Goal: Navigation & Orientation: Find specific page/section

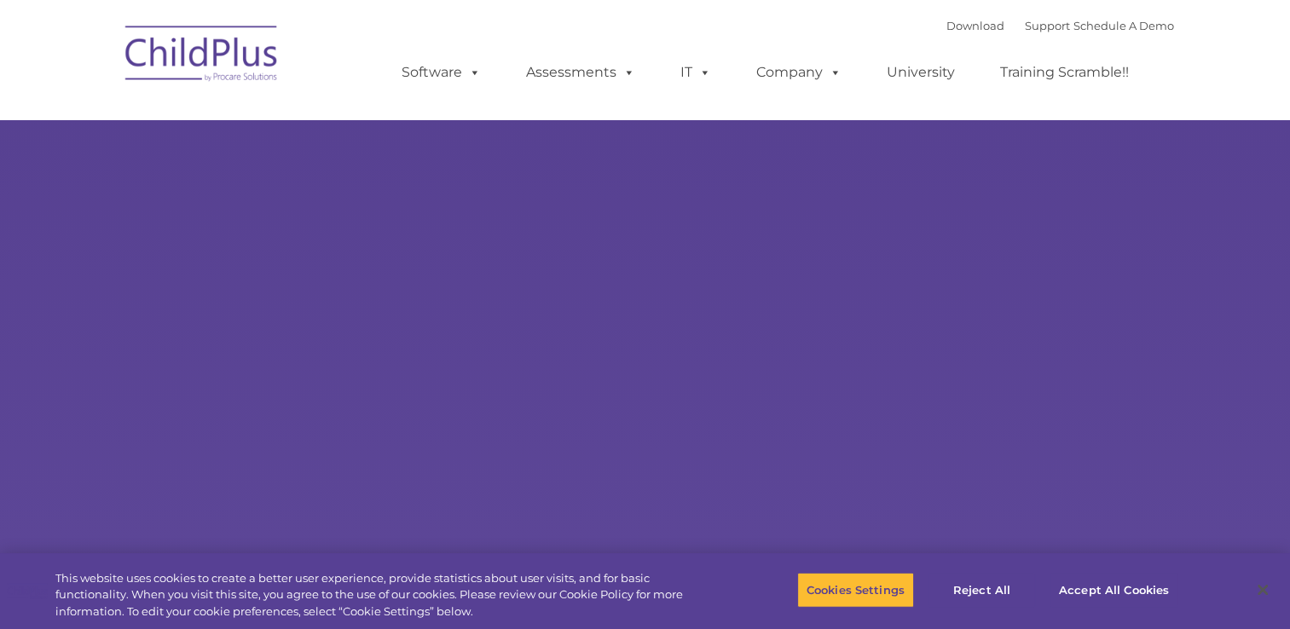
type input ""
select select "MEDIUM"
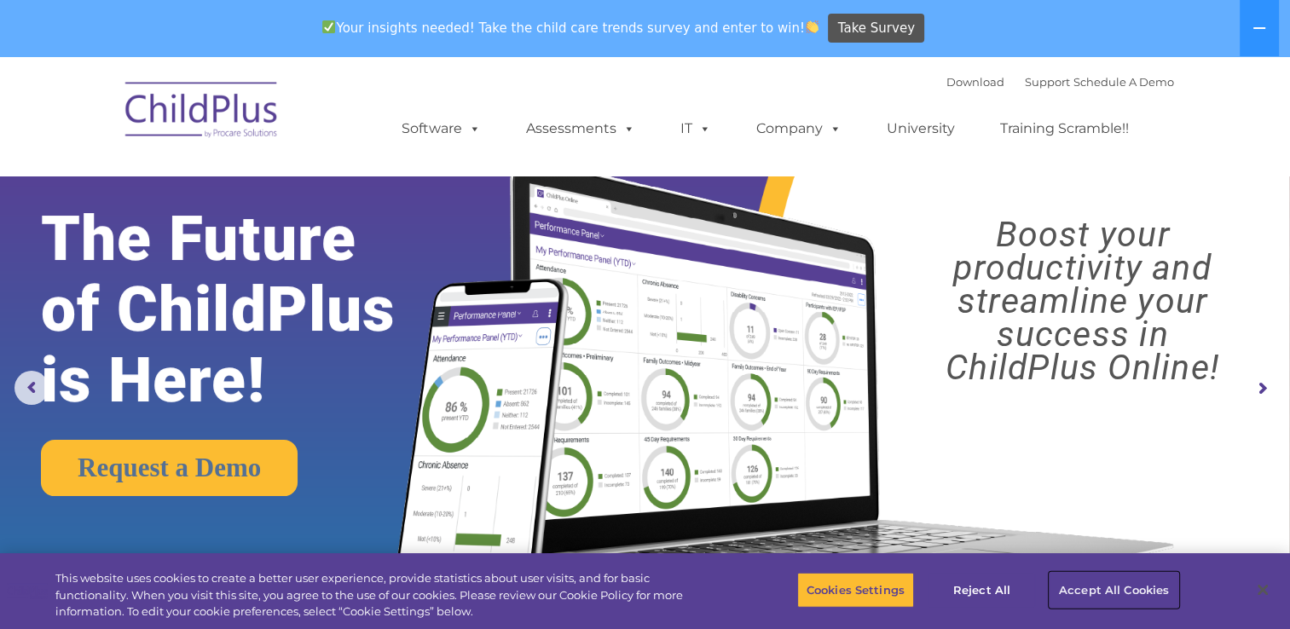
click at [1085, 587] on button "Accept All Cookies" at bounding box center [1114, 590] width 129 height 36
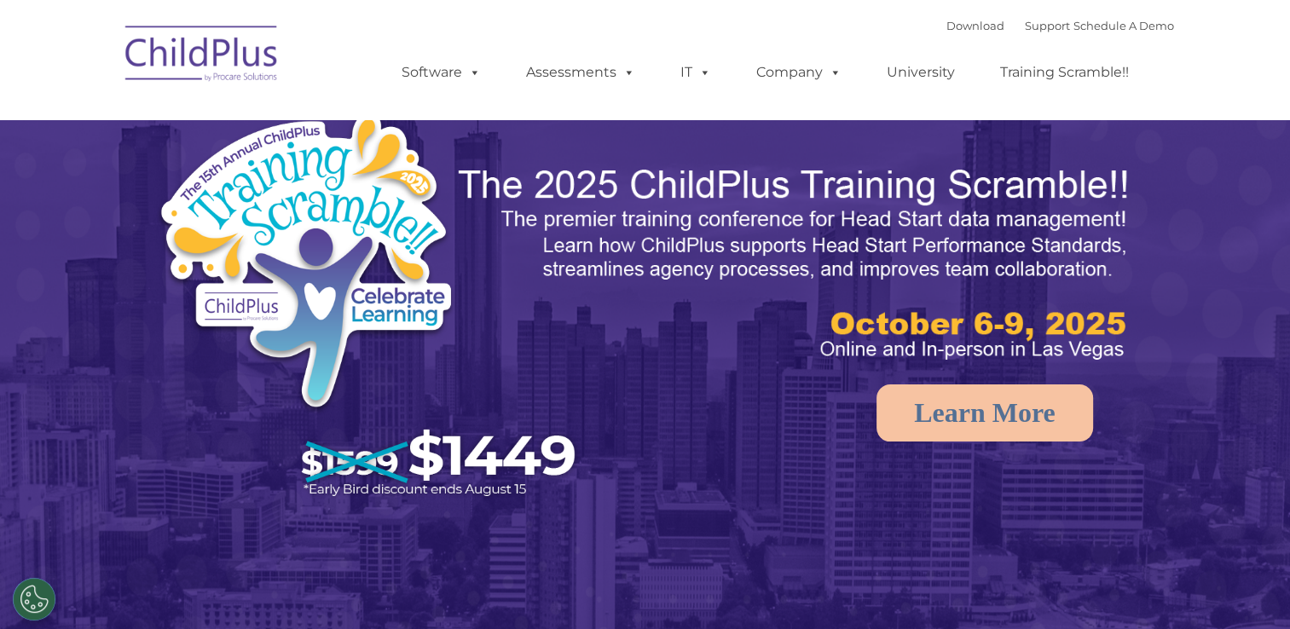
select select "MEDIUM"
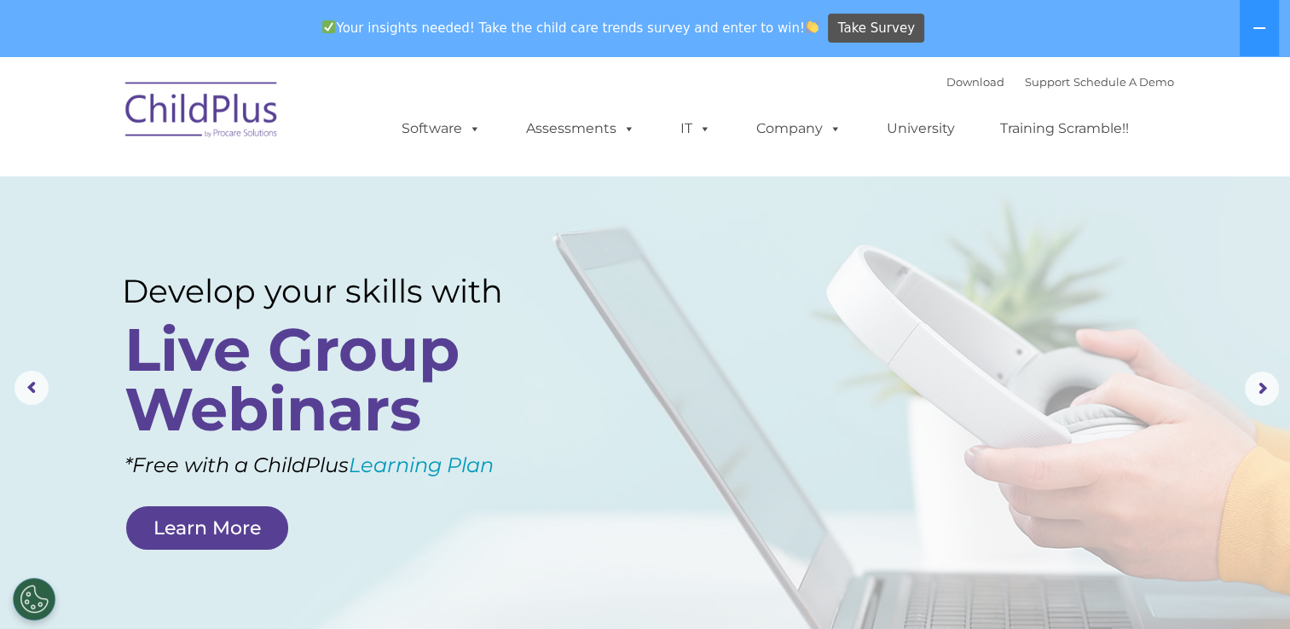
scroll to position [550, 0]
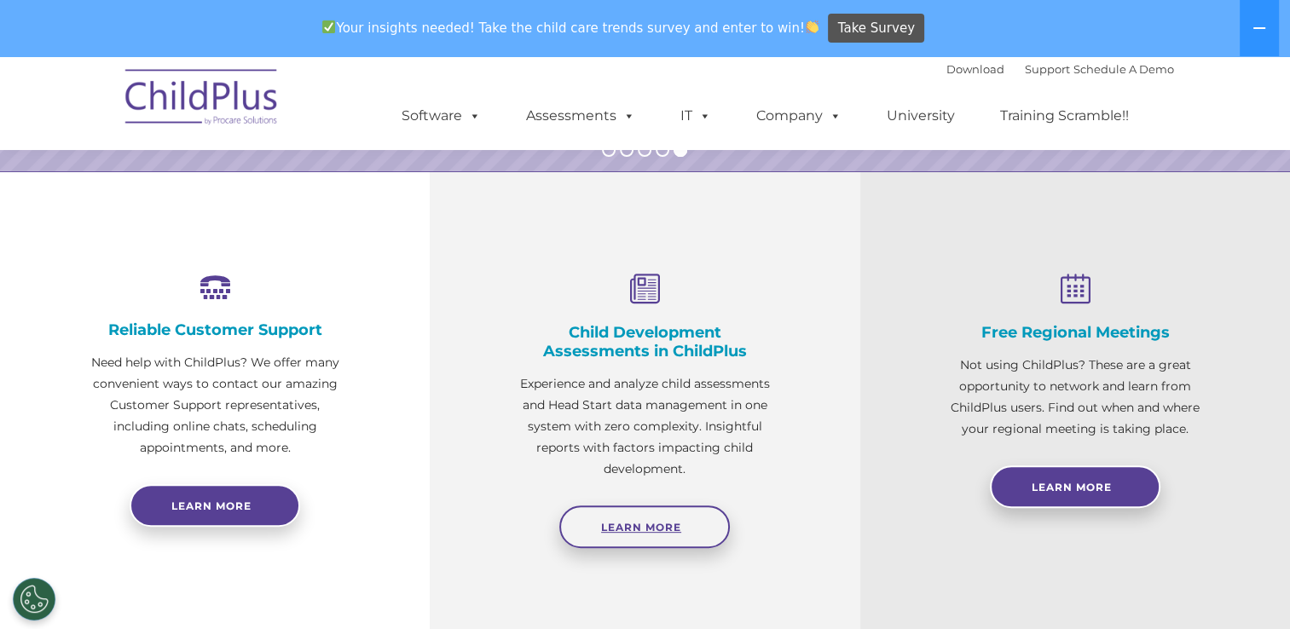
click at [632, 525] on span "Learn More" at bounding box center [641, 527] width 80 height 13
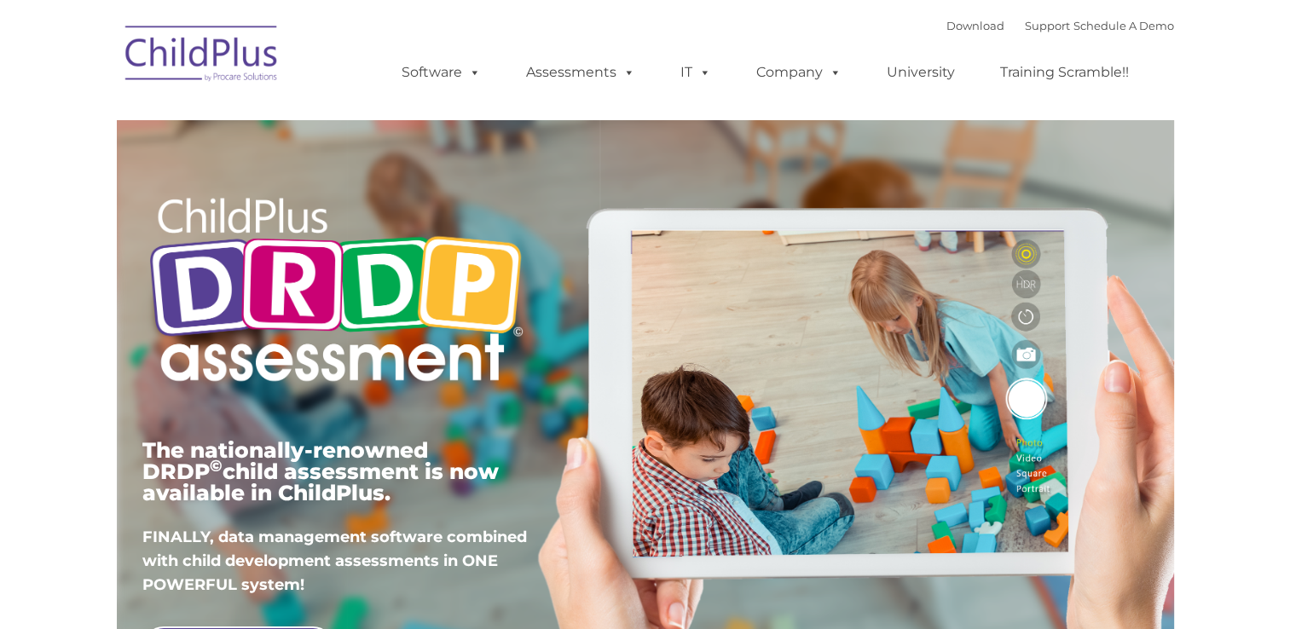
type input ""
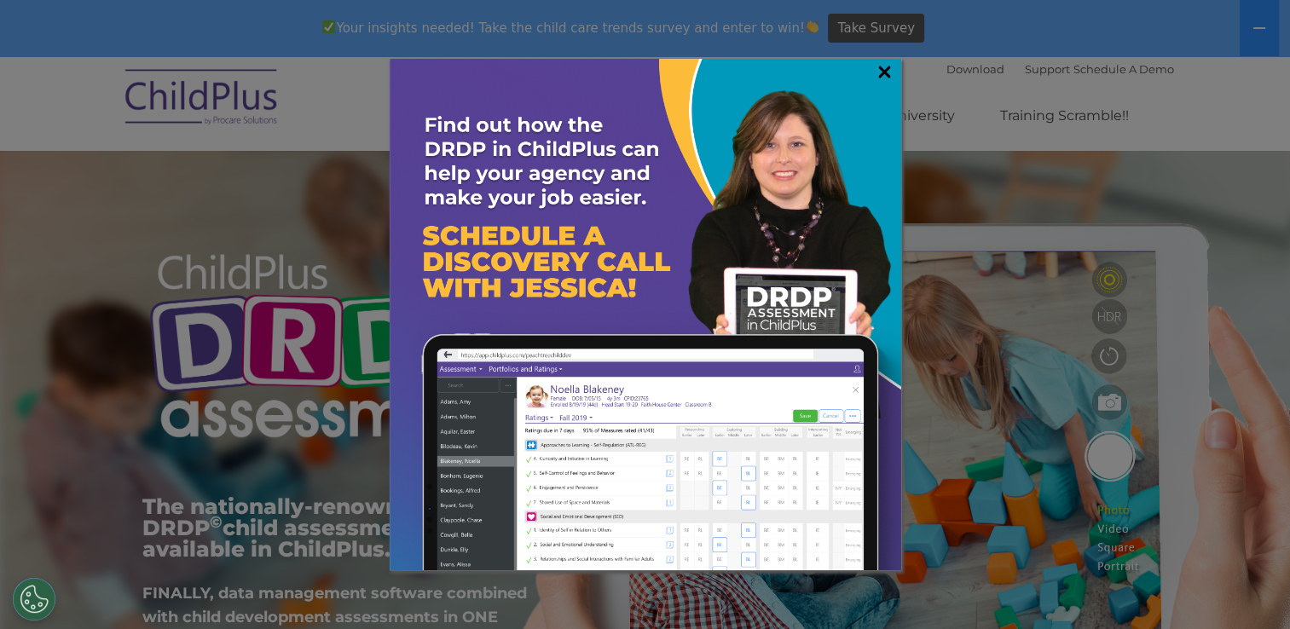
click at [889, 77] on link "×" at bounding box center [885, 71] width 20 height 17
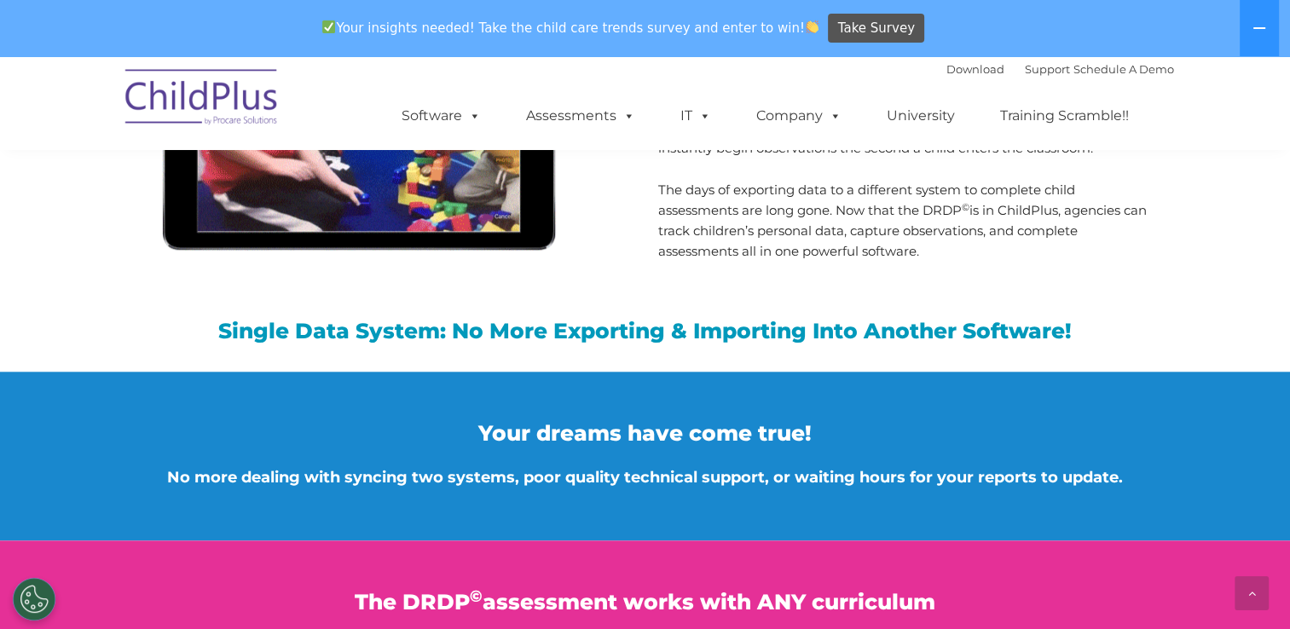
scroll to position [2201, 0]
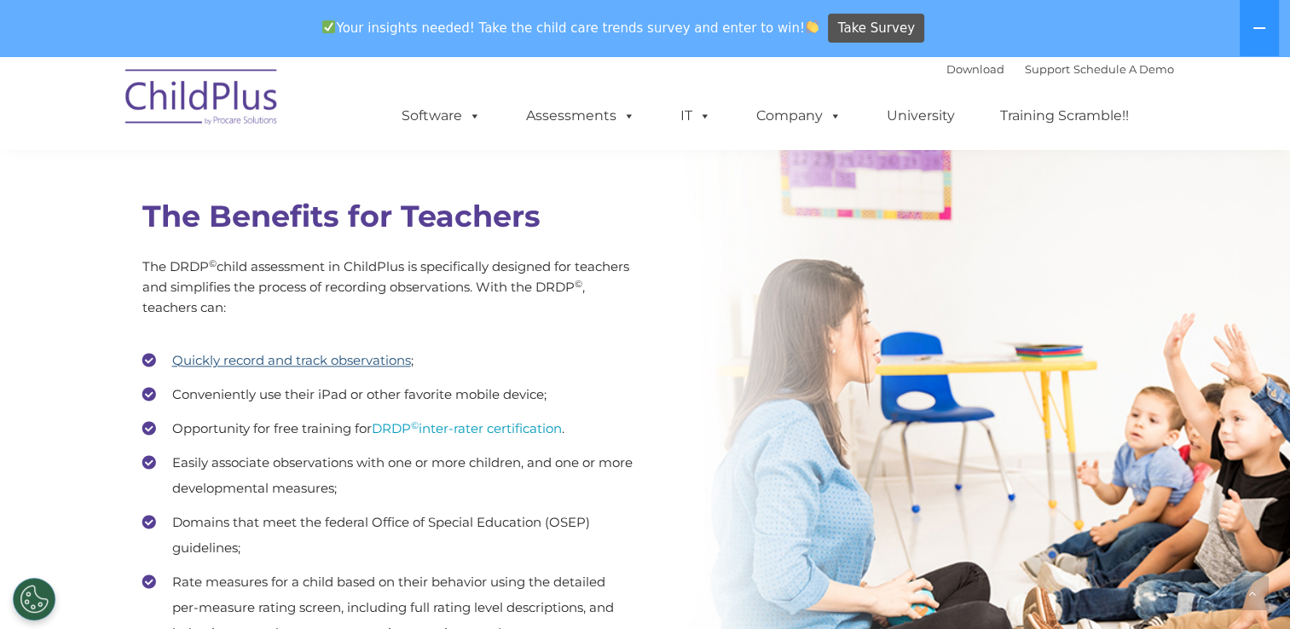
click at [385, 356] on link "Quickly record and track observations" at bounding box center [291, 360] width 239 height 16
